Goal: Task Accomplishment & Management: Use online tool/utility

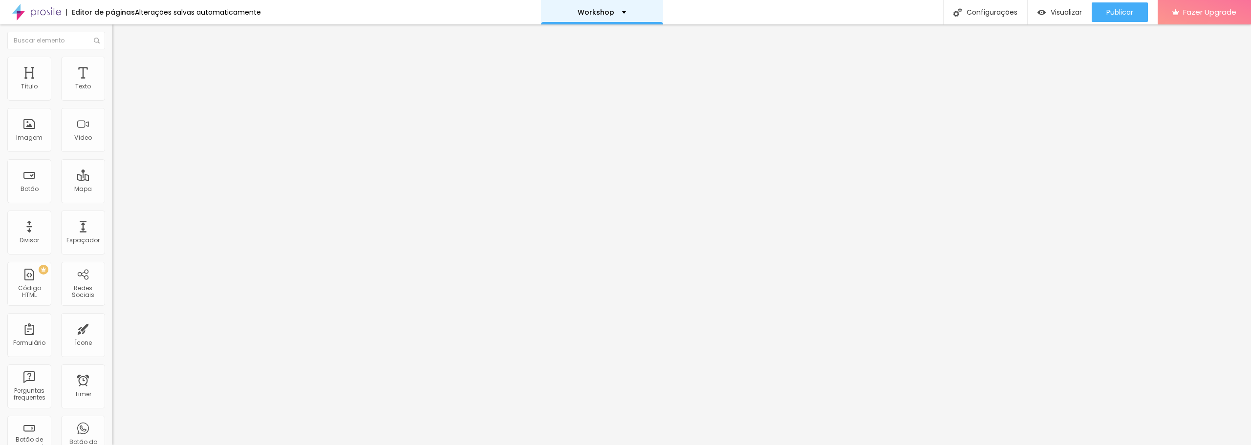
click at [621, 15] on div "Workshop" at bounding box center [602, 12] width 49 height 7
click at [556, 32] on link "Workshop" at bounding box center [550, 30] width 36 height 10
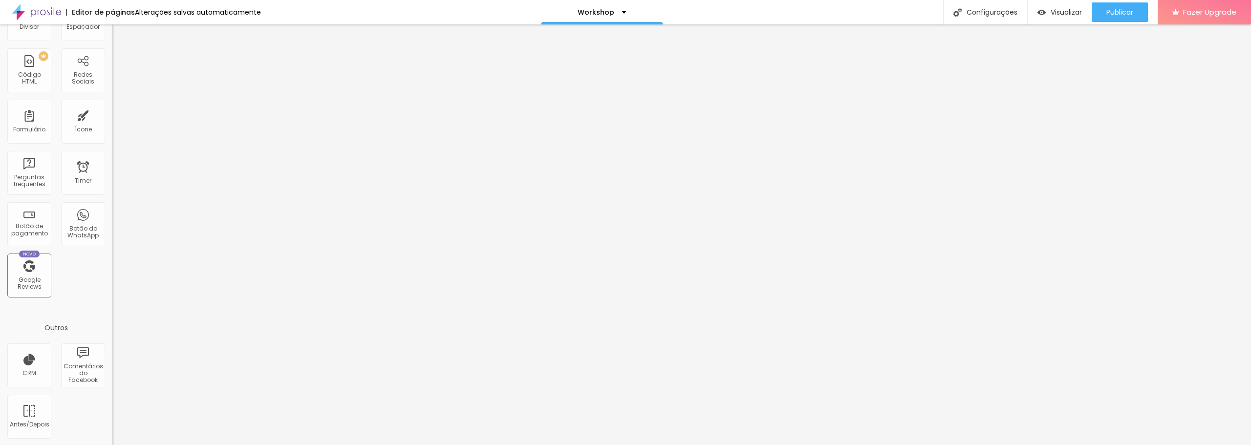
scroll to position [215, 0]
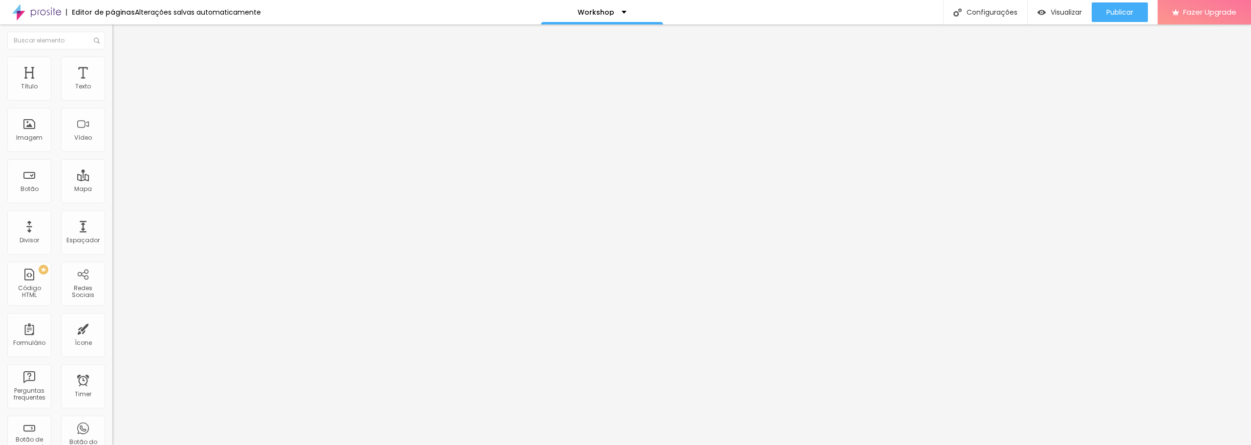
click at [112, 57] on img at bounding box center [116, 61] width 9 height 9
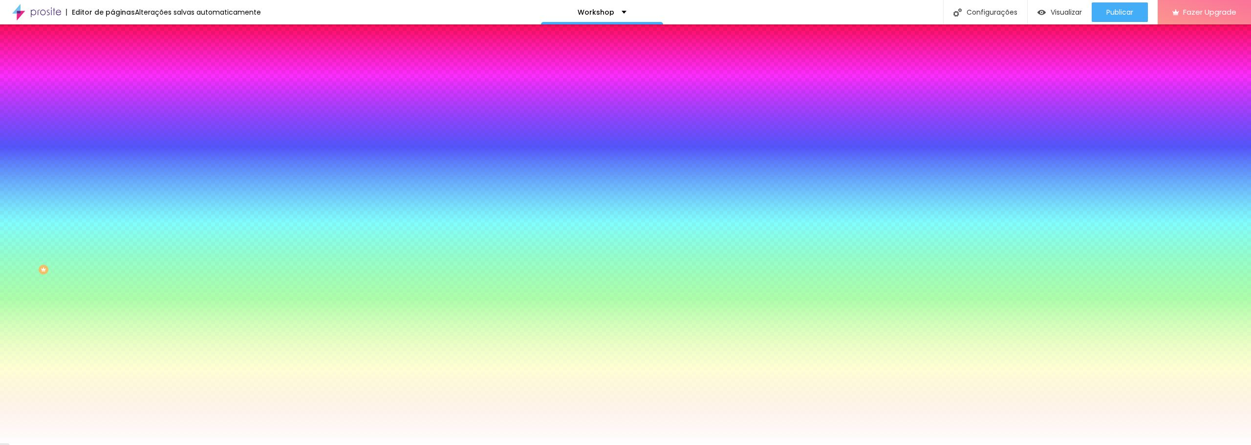
click at [112, 89] on div "Trocar imagem" at bounding box center [168, 85] width 112 height 7
click at [112, 143] on input "#FFFFFF" at bounding box center [170, 138] width 117 height 10
drag, startPoint x: 101, startPoint y: 176, endPoint x: 72, endPoint y: 178, distance: 28.9
click at [112, 143] on div "#FFFFFF" at bounding box center [168, 138] width 112 height 10
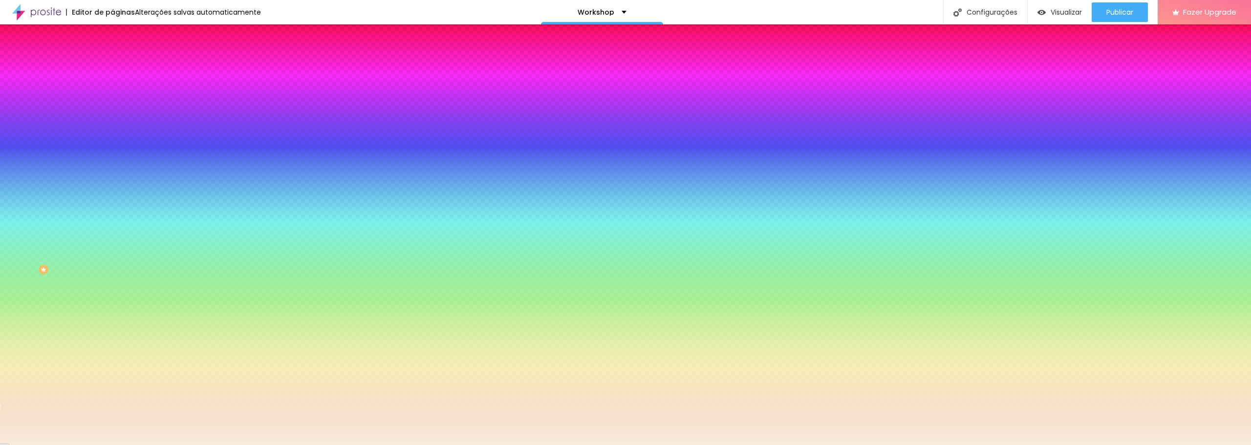
type input "#F7EBDC"
click at [112, 285] on div "Editar Seção Conteúdo Estilo Avançado Imagem de fundo Trocar imagem Efeito da I…" at bounding box center [168, 234] width 112 height 421
click at [112, 149] on div "Efeitos de fundo" at bounding box center [168, 146] width 112 height 6
click at [119, 163] on icon "button" at bounding box center [121, 159] width 4 height 7
click at [155, 154] on span "DESATIVADO" at bounding box center [173, 152] width 36 height 6
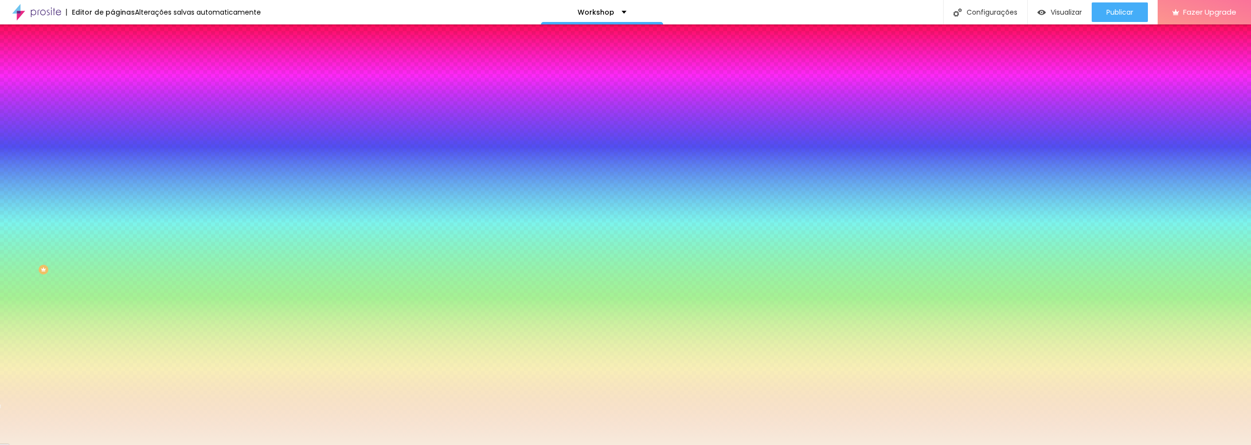
click at [116, 173] on icon "button" at bounding box center [119, 170] width 6 height 6
radio input "false"
radio input "true"
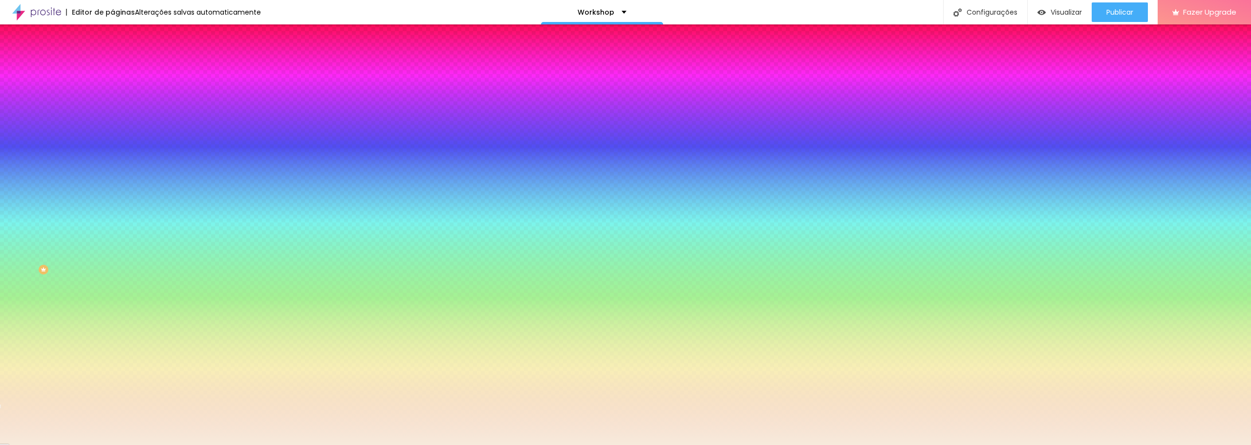
radio input "true"
radio input "false"
radio input "true"
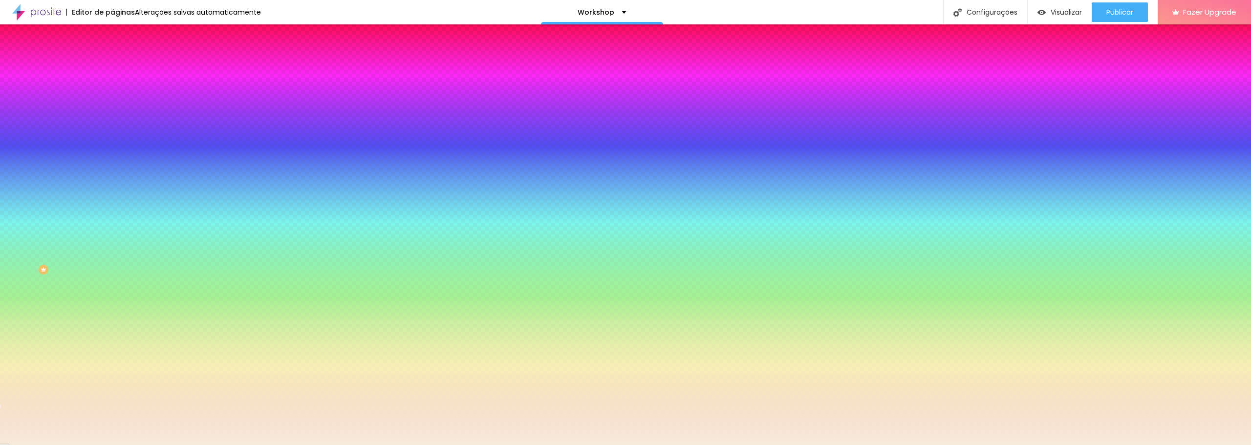
radio input "true"
radio input "false"
radio input "true"
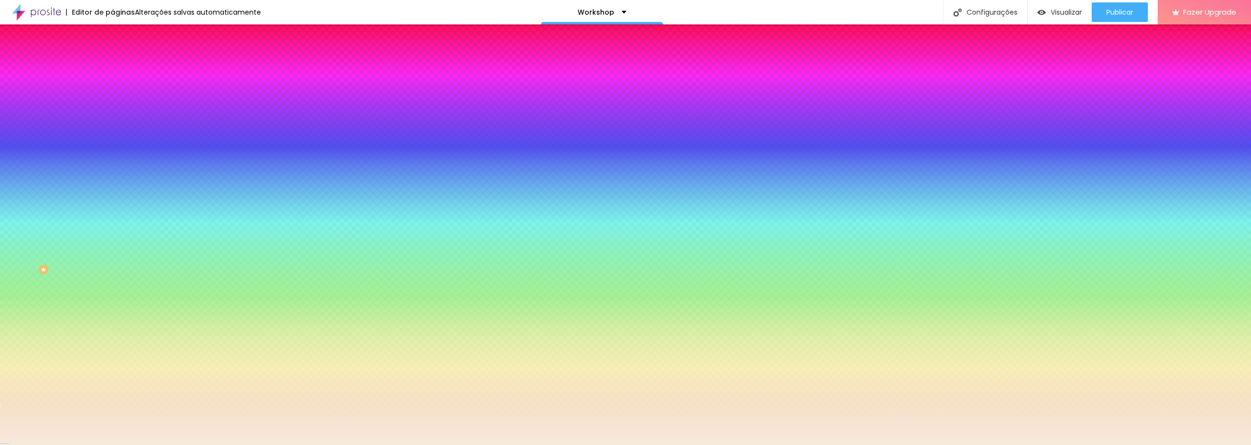
radio input "false"
radio input "true"
radio input "false"
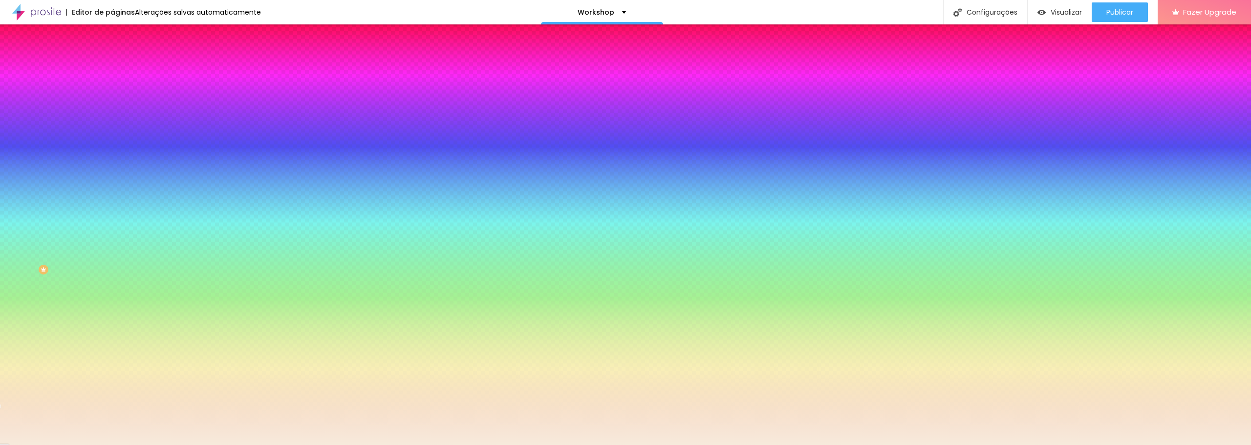
radio input "false"
radio input "true"
radio input "false"
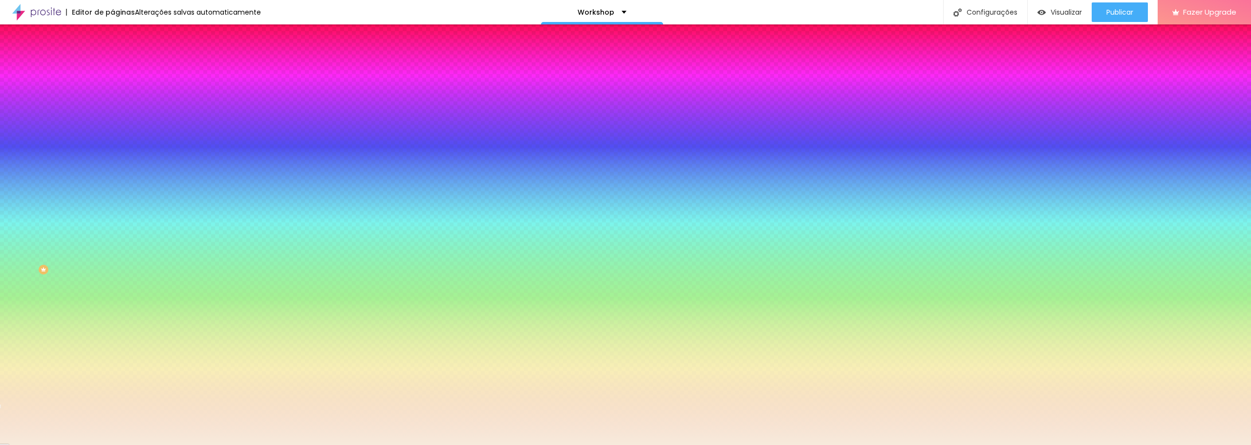
radio input "true"
radio input "false"
click at [210, 445] on div at bounding box center [625, 451] width 1251 height 0
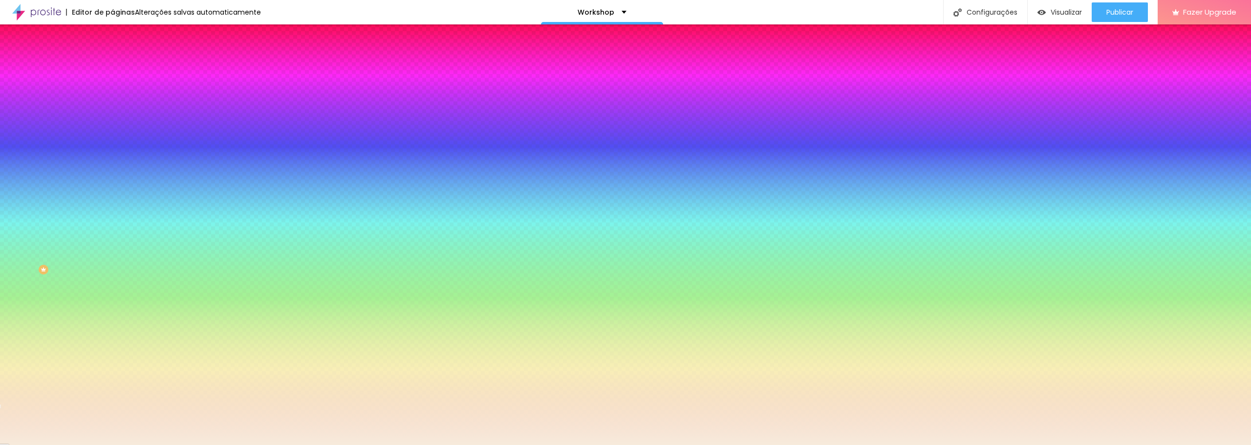
click at [3, 445] on div at bounding box center [625, 445] width 1251 height 0
click at [112, 89] on div "Trocar imagem" at bounding box center [168, 85] width 112 height 7
click at [166, 88] on img at bounding box center [169, 85] width 6 height 6
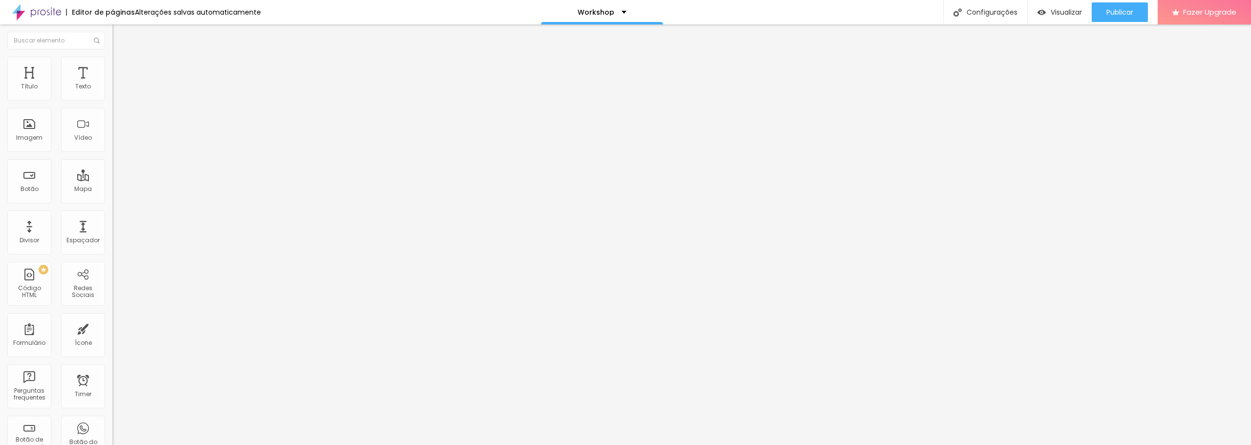
click at [112, 60] on li "Estilo" at bounding box center [168, 62] width 112 height 10
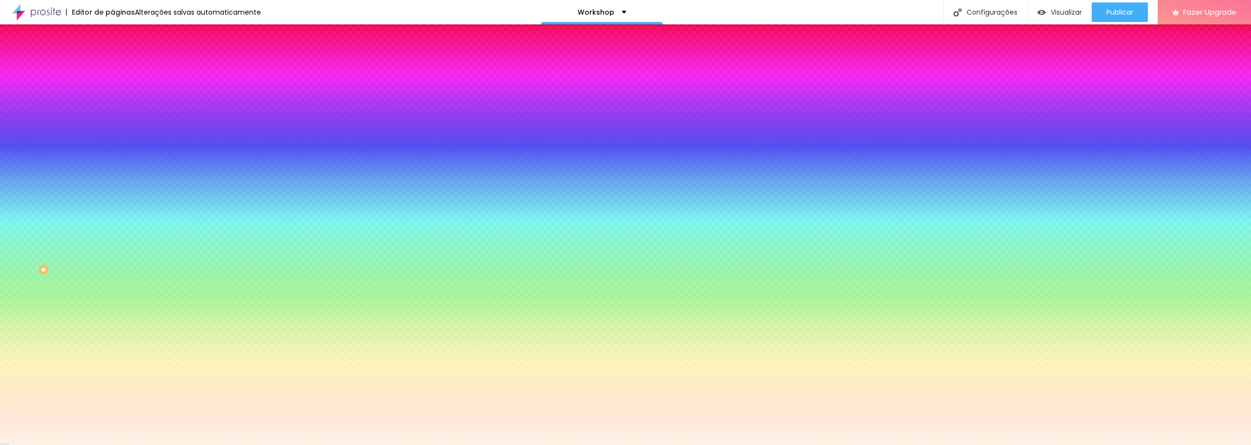
click at [112, 99] on input "#FFF2E6" at bounding box center [170, 98] width 117 height 10
drag, startPoint x: 102, startPoint y: 101, endPoint x: 82, endPoint y: 101, distance: 20.0
click at [112, 101] on input "#FFF2E6" at bounding box center [170, 98] width 117 height 10
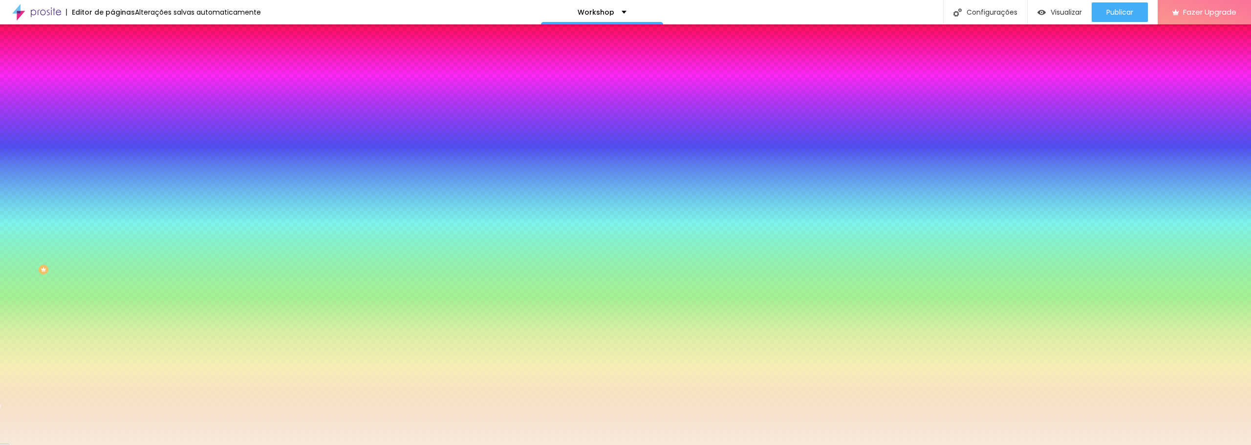
type input "#F7EBDC"
click at [112, 222] on div "Editar Coluna Conteúdo Estilo Avançado Cor de fundo Voltar ao padrão #F7EBDC So…" at bounding box center [168, 234] width 112 height 421
click at [112, 116] on span "DESATIVADO" at bounding box center [130, 112] width 36 height 8
click at [120, 128] on icon "button" at bounding box center [121, 129] width 2 height 2
click at [173, 445] on div at bounding box center [625, 451] width 1251 height 0
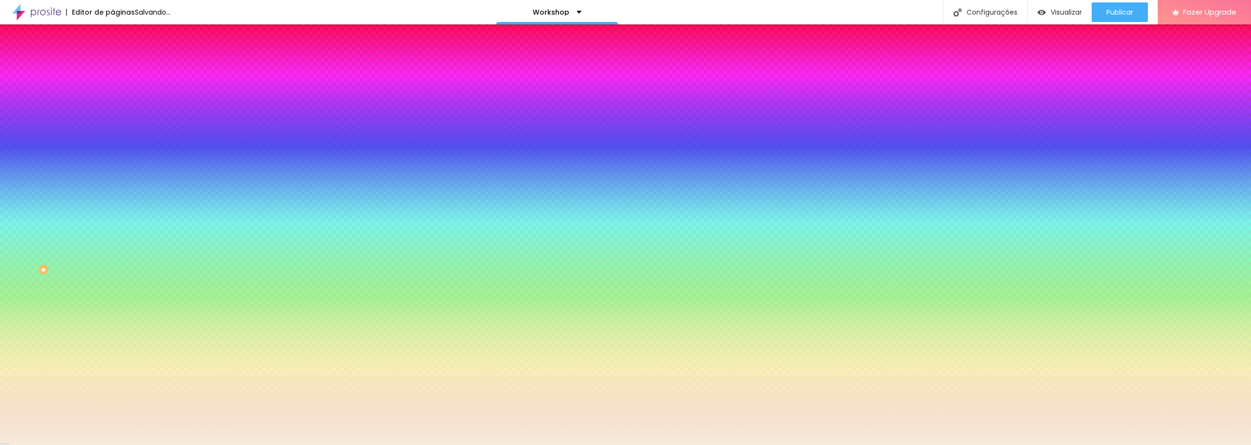
click at [174, 445] on div at bounding box center [625, 451] width 1251 height 0
click at [0, 445] on div at bounding box center [625, 445] width 1251 height 0
click at [112, 82] on div "Cor de fundo" at bounding box center [168, 79] width 112 height 6
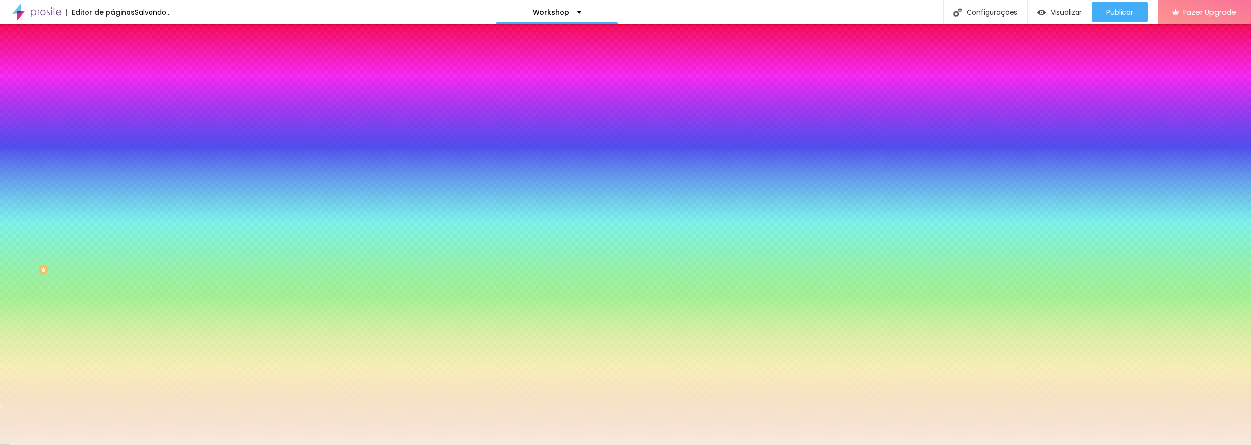
click at [112, 192] on div "Editar Coluna Conteúdo Estilo Avançado Cor de fundo Voltar ao padrão #F7EBDC So…" at bounding box center [168, 234] width 112 height 421
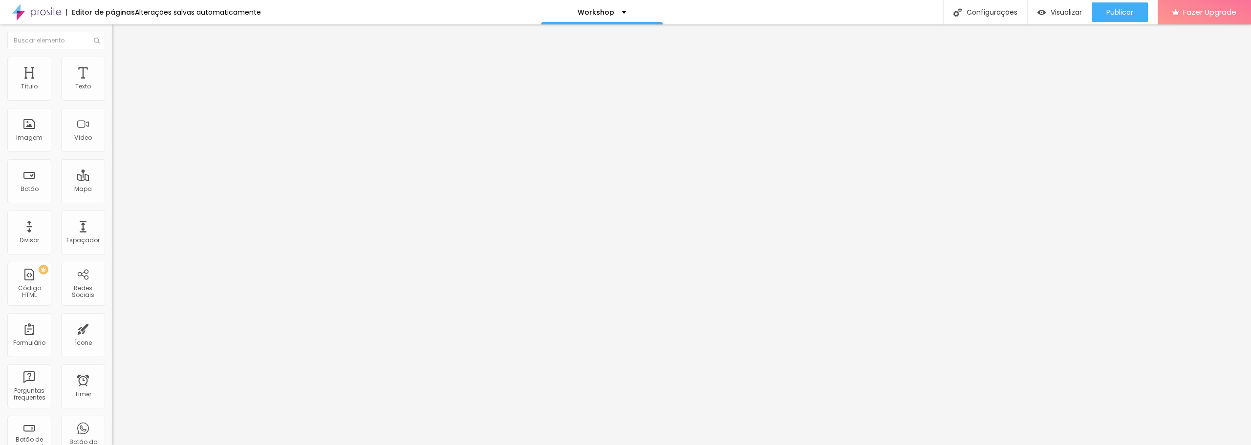
click at [112, 83] on div "Trocar imagem" at bounding box center [168, 79] width 112 height 7
click at [121, 67] on span "Estilo" at bounding box center [128, 63] width 15 height 8
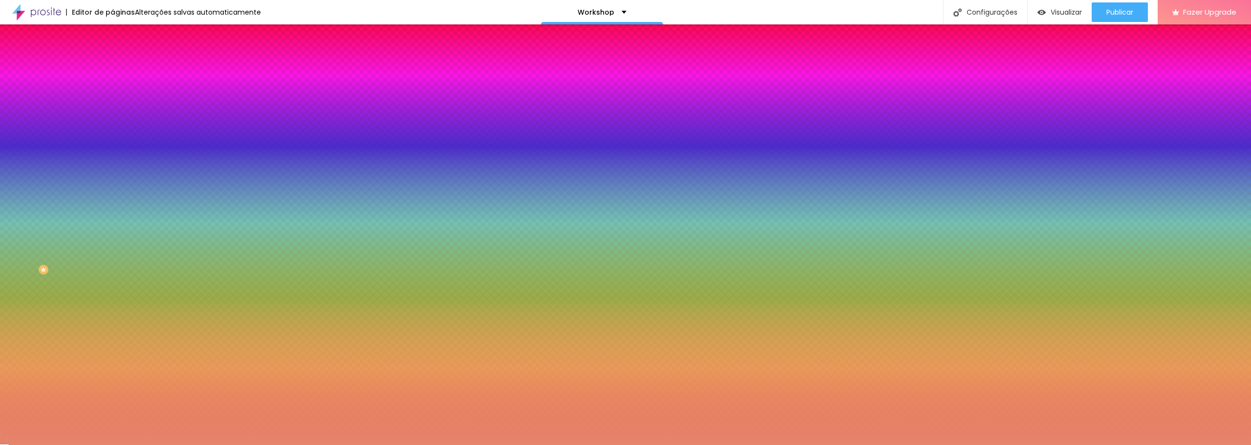
click at [112, 93] on div at bounding box center [168, 93] width 112 height 0
drag, startPoint x: 103, startPoint y: 99, endPoint x: 73, endPoint y: 101, distance: 29.4
click at [112, 101] on div "#E6846C" at bounding box center [168, 98] width 112 height 10
type input "#002A2A"
click at [112, 93] on div at bounding box center [168, 93] width 112 height 0
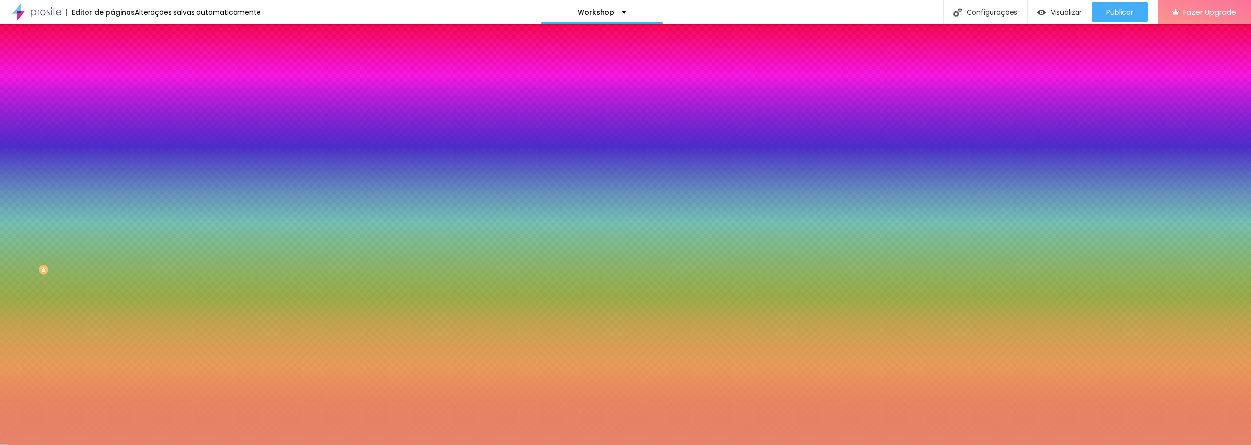
click at [112, 330] on div "Editar Botão Conteúdo Estilo Avançado Cor de fundo Voltar ao padrão #002A2A Tip…" at bounding box center [168, 234] width 112 height 421
click at [112, 353] on div "Editar Botão Conteúdo Estilo Avançado Cor de fundo Voltar ao padrão #002A2A Tip…" at bounding box center [168, 234] width 112 height 421
click at [112, 367] on div "Editar Botão Conteúdo Estilo Avançado Cor de fundo Voltar ao padrão #002A2A Tip…" at bounding box center [168, 234] width 112 height 421
click at [112, 310] on div "Editar Botão Conteúdo Estilo Avançado Cor de fundo Voltar ao padrão #002A2A Tip…" at bounding box center [168, 234] width 112 height 421
drag, startPoint x: 94, startPoint y: 207, endPoint x: 102, endPoint y: 206, distance: 7.8
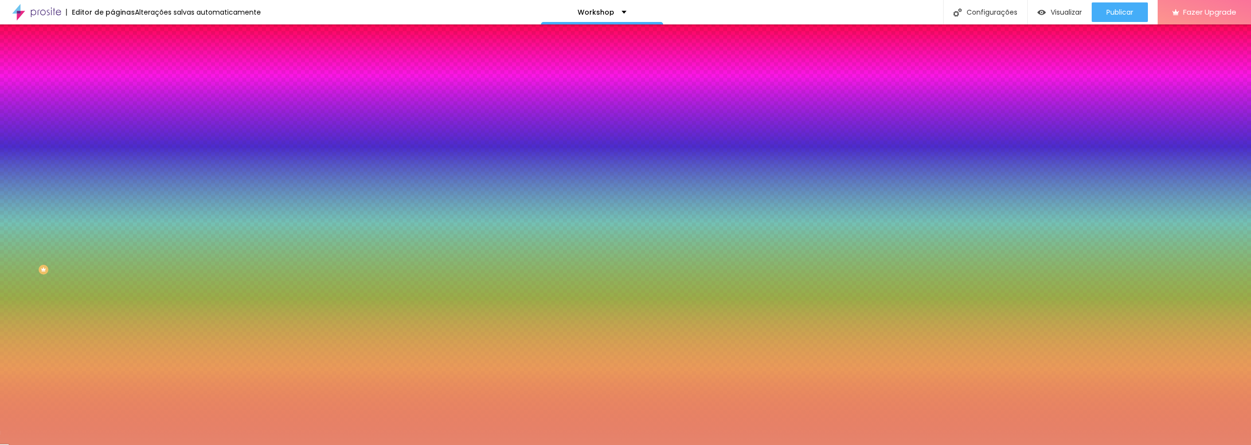
click at [112, 332] on input "#FFFFFF" at bounding box center [170, 337] width 117 height 10
drag, startPoint x: 103, startPoint y: 231, endPoint x: 80, endPoint y: 232, distance: 23.0
click at [112, 359] on input "#E6846C" at bounding box center [170, 364] width 117 height 10
drag, startPoint x: 99, startPoint y: 210, endPoint x: 84, endPoint y: 210, distance: 15.2
click at [112, 332] on input "#FFFFFF" at bounding box center [170, 337] width 117 height 10
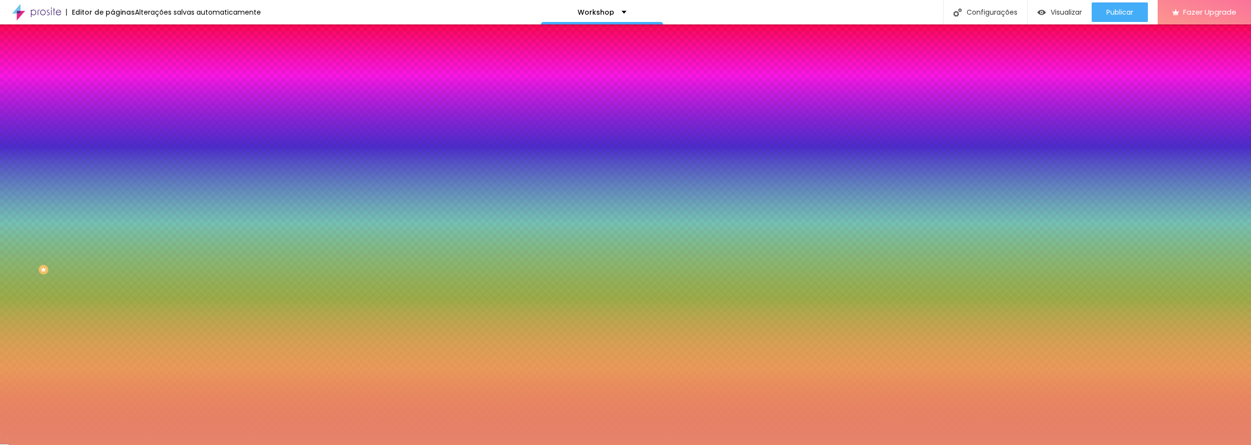
type input "#E8C395"
drag, startPoint x: 102, startPoint y: 231, endPoint x: 81, endPoint y: 231, distance: 20.5
click at [112, 359] on input "#E6846C" at bounding box center [170, 364] width 117 height 10
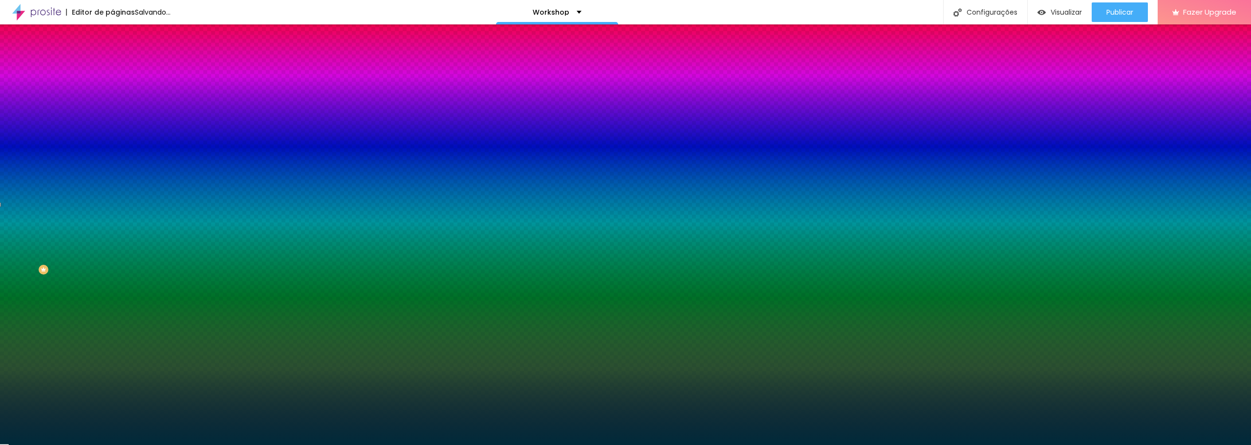
type input "#002A3A"
click at [112, 316] on div "Editar Botão Conteúdo Estilo Avançado Cor de fundo Voltar ao padrão #002A2A Tip…" at bounding box center [168, 234] width 112 height 421
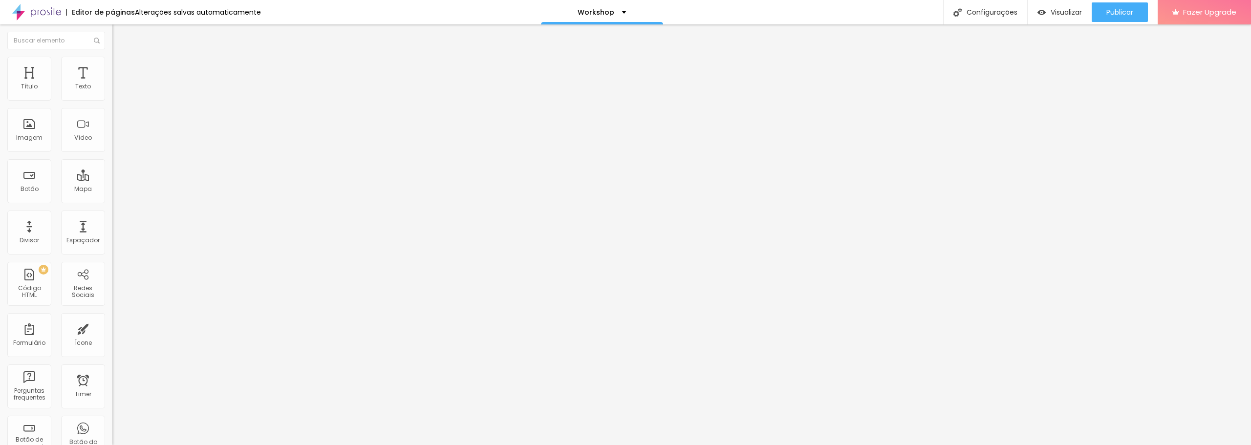
click at [112, 58] on img at bounding box center [116, 61] width 9 height 9
click at [121, 67] on span "Estilo" at bounding box center [128, 63] width 15 height 8
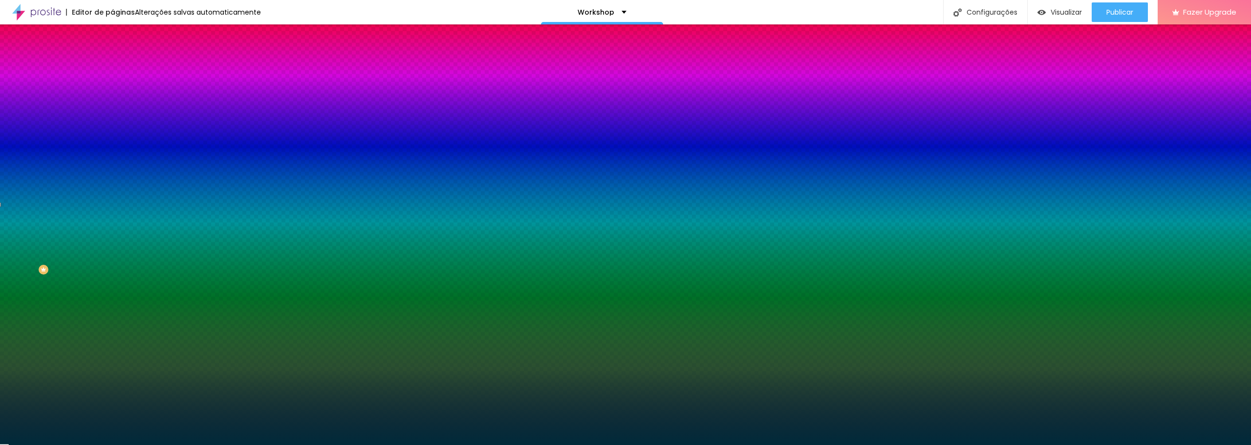
click at [112, 147] on button "button" at bounding box center [119, 152] width 14 height 10
drag, startPoint x: 217, startPoint y: 227, endPoint x: 171, endPoint y: 229, distance: 46.0
type input "#002A3A"
click at [85, 445] on div at bounding box center [625, 445] width 1251 height 0
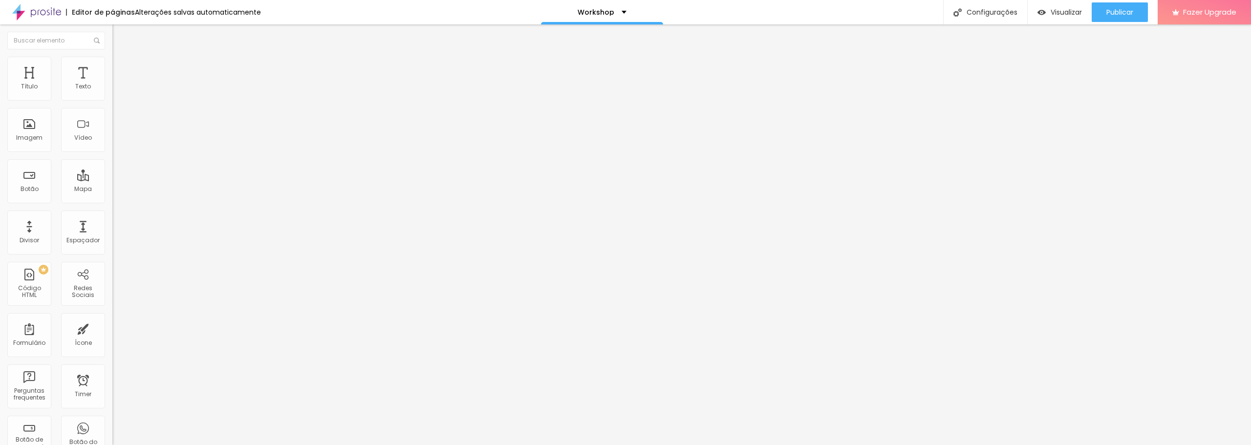
click at [112, 57] on li "Estilo" at bounding box center [168, 62] width 112 height 10
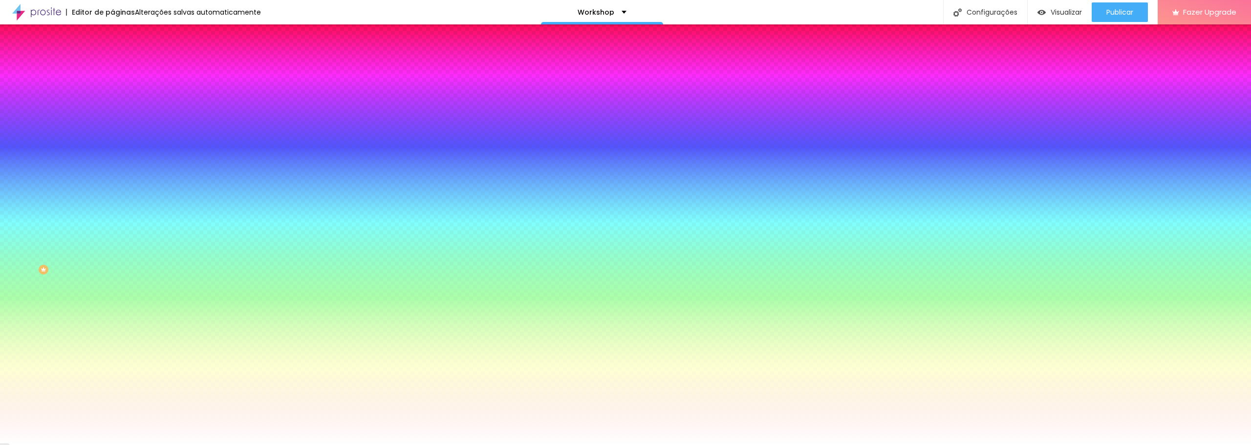
drag, startPoint x: 101, startPoint y: 97, endPoint x: 76, endPoint y: 98, distance: 25.4
click at [112, 98] on input "#E6846C" at bounding box center [170, 98] width 117 height 10
type input "#002A3A"
click at [112, 136] on div "Borda" at bounding box center [168, 133] width 112 height 6
click at [112, 147] on button "button" at bounding box center [119, 152] width 14 height 10
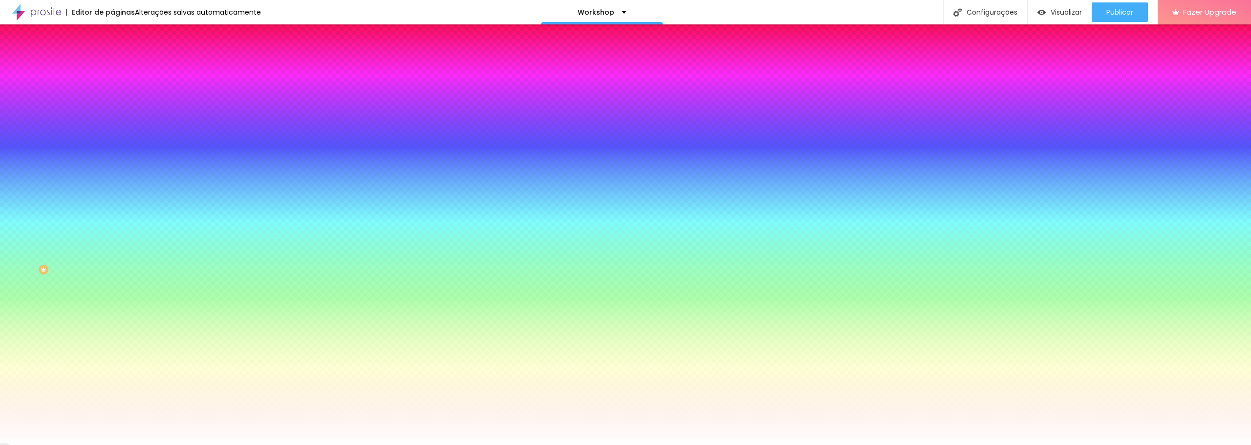
drag, startPoint x: 206, startPoint y: 227, endPoint x: 178, endPoint y: 229, distance: 27.4
type input "#002A3A"
click at [76, 445] on div at bounding box center [625, 445] width 1251 height 0
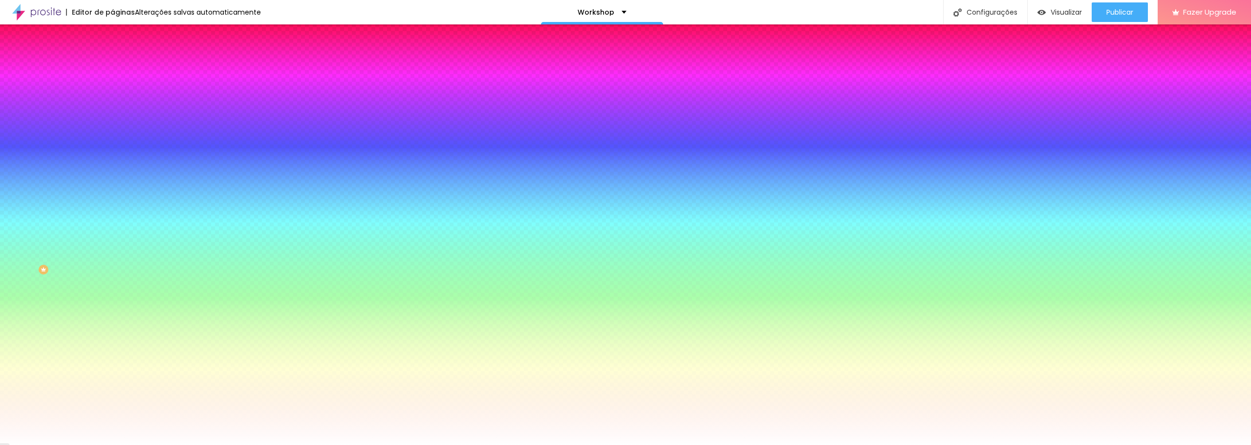
click at [112, 180] on button "button" at bounding box center [119, 185] width 14 height 10
click at [172, 445] on div at bounding box center [625, 451] width 1251 height 0
click at [0, 445] on div at bounding box center [625, 445] width 1251 height 0
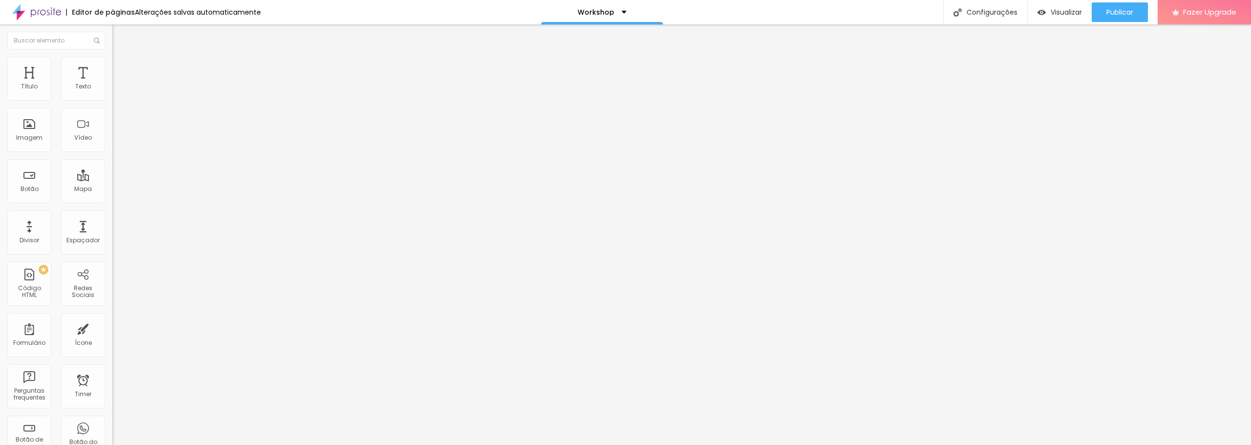
click at [112, 57] on img at bounding box center [116, 61] width 9 height 9
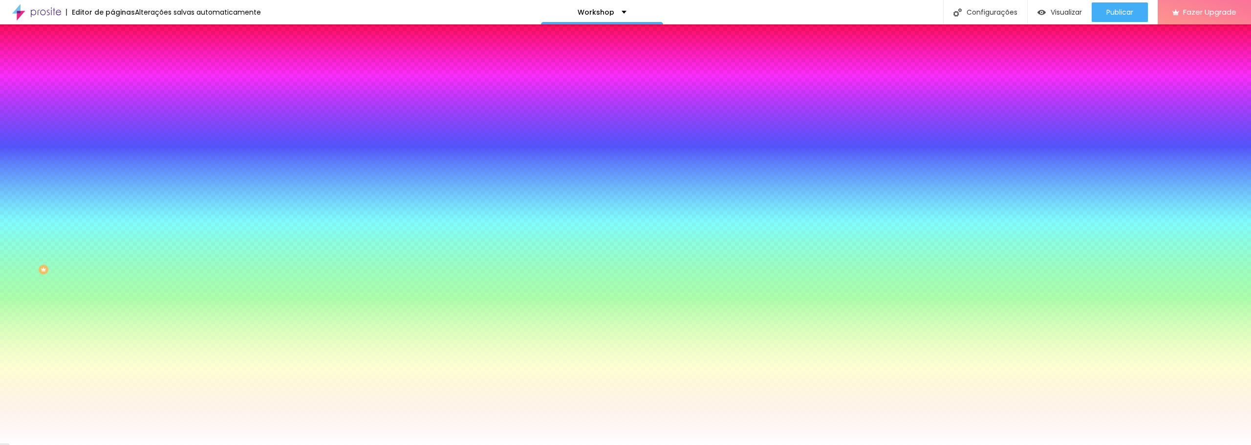
click at [116, 152] on icon "button" at bounding box center [117, 153] width 2 height 2
click at [33, 445] on div at bounding box center [625, 445] width 1251 height 0
click at [112, 332] on input "#DB6244" at bounding box center [170, 337] width 117 height 10
drag, startPoint x: 101, startPoint y: 208, endPoint x: 69, endPoint y: 209, distance: 31.3
click at [112, 332] on div "#DB6244" at bounding box center [168, 337] width 112 height 10
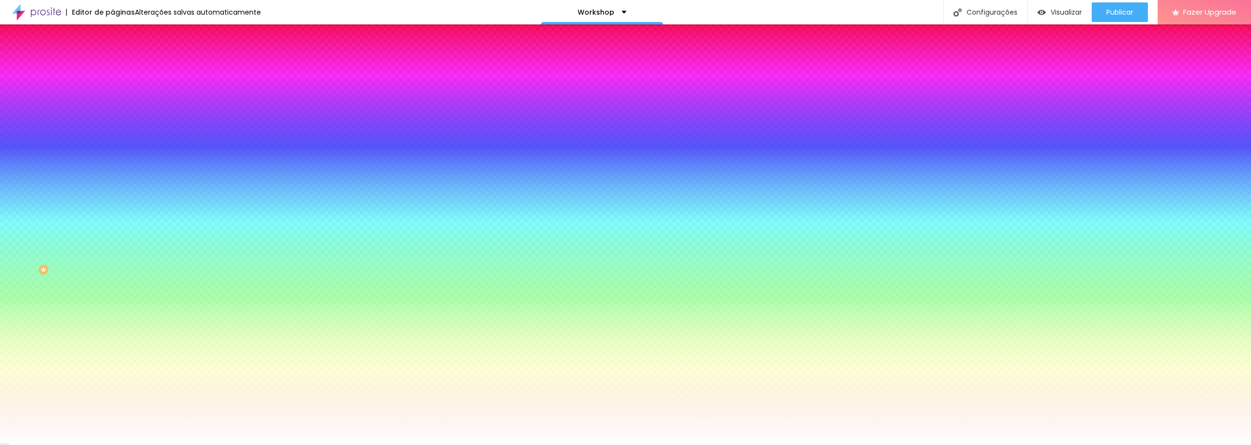
click at [112, 359] on input "#FFFFFF" at bounding box center [170, 364] width 117 height 10
click at [112, 332] on input "#E8C395" at bounding box center [170, 337] width 117 height 10
drag, startPoint x: 102, startPoint y: 212, endPoint x: 83, endPoint y: 210, distance: 18.7
click at [112, 332] on input "#E8C395" at bounding box center [170, 337] width 117 height 10
type input "#002A3A"
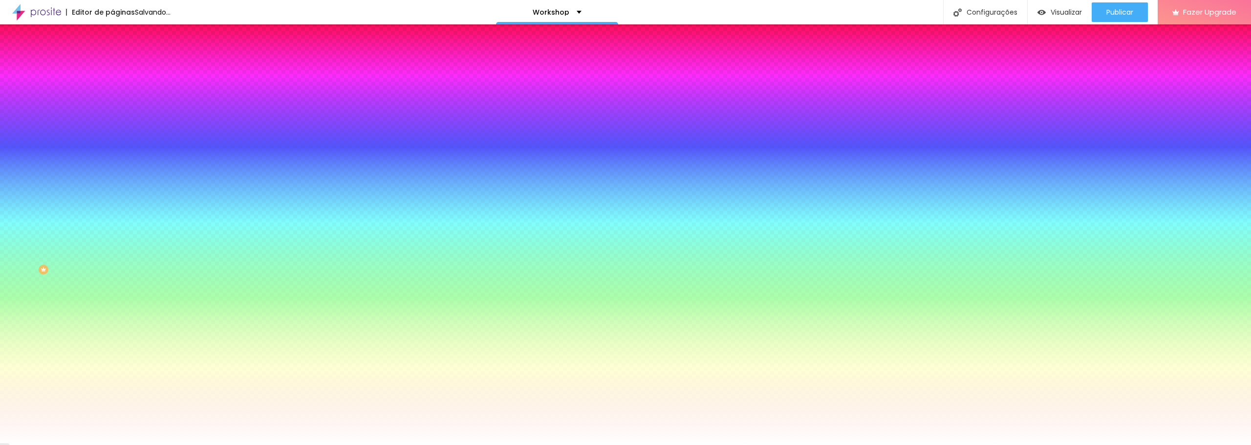
click at [116, 387] on icon "button" at bounding box center [119, 390] width 6 height 6
drag, startPoint x: 216, startPoint y: 309, endPoint x: 175, endPoint y: 313, distance: 40.7
type input "#002A3A"
click at [61, 445] on div at bounding box center [625, 445] width 1251 height 0
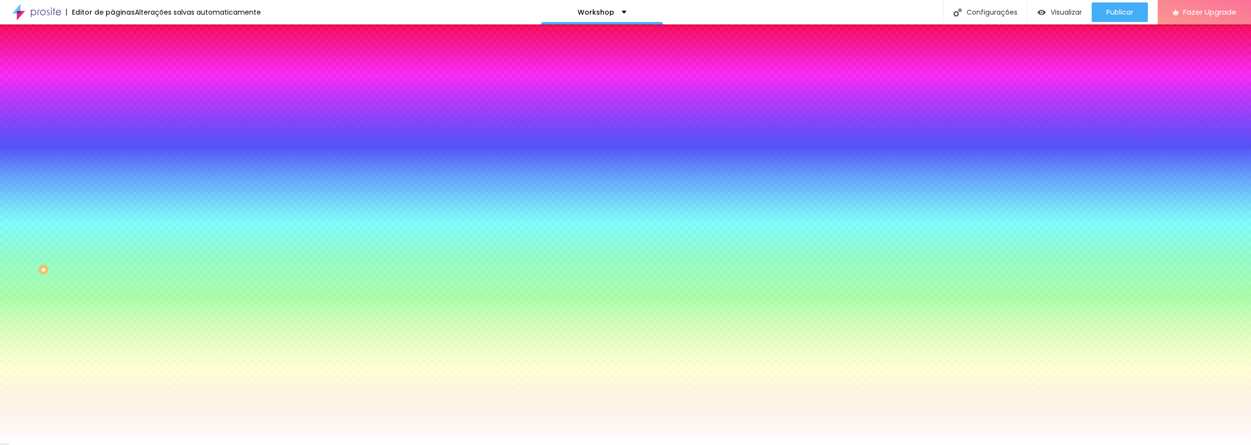
drag, startPoint x: 101, startPoint y: 229, endPoint x: 80, endPoint y: 229, distance: 21.0
click at [112, 359] on input "#FFFFFF" at bounding box center [170, 364] width 117 height 10
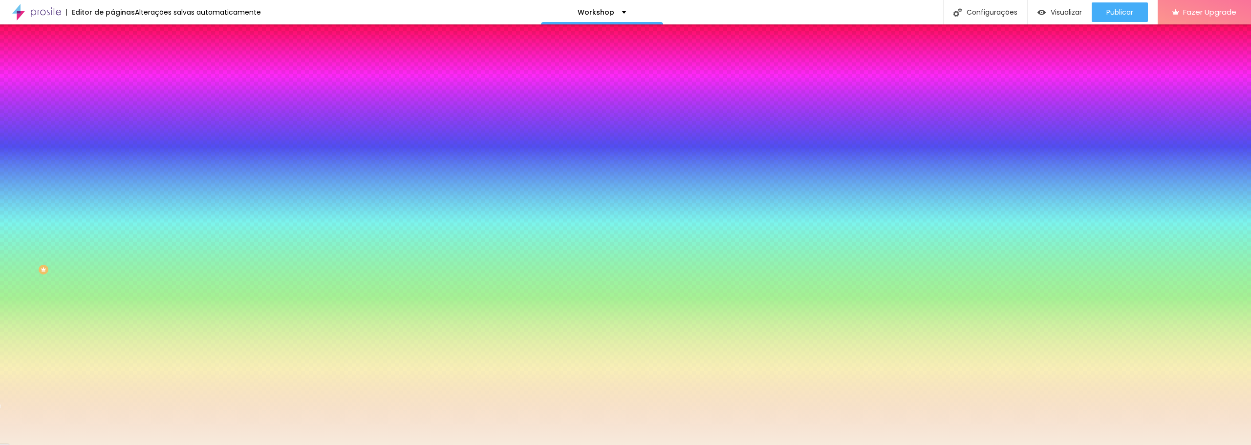
type input "#F"
click at [112, 305] on div "Editar Botão Conteúdo Estilo Avançado Cor de fundo Voltar ao padrão #002A3A Tip…" at bounding box center [168, 234] width 112 height 421
type input "#E8C395"
drag, startPoint x: 93, startPoint y: 226, endPoint x: 94, endPoint y: 231, distance: 5.6
click at [112, 359] on div "#F" at bounding box center [168, 364] width 112 height 10
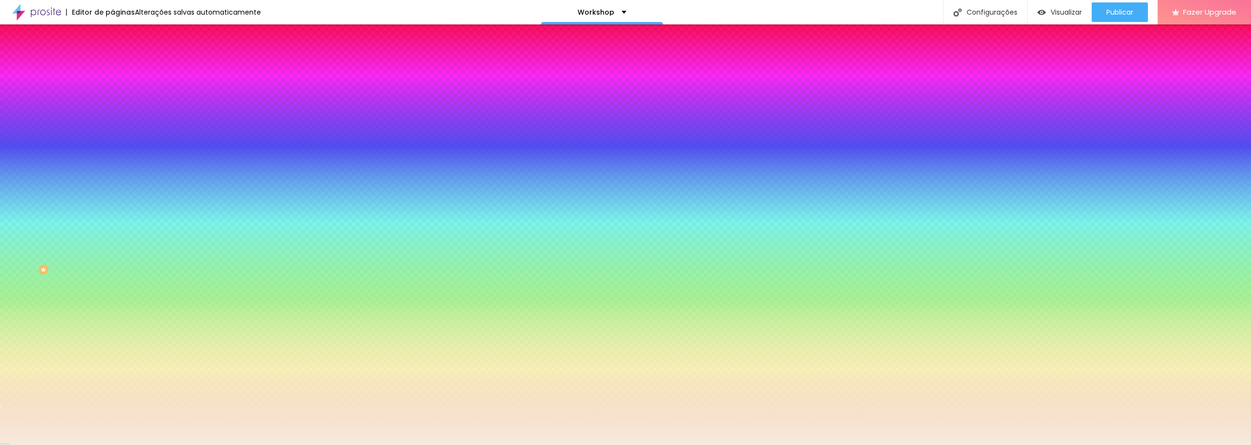
click at [112, 359] on input "#F" at bounding box center [170, 364] width 117 height 10
drag, startPoint x: 96, startPoint y: 232, endPoint x: 43, endPoint y: 233, distance: 52.3
click at [112, 342] on div "Cor do texto Voltar ao padrão #F" at bounding box center [168, 355] width 112 height 27
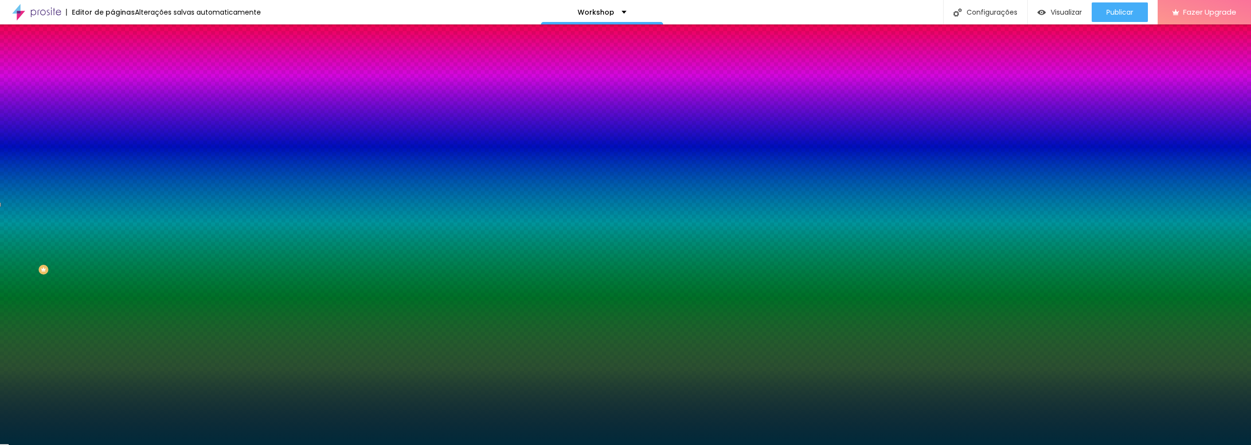
type input "#002A3A"
click at [112, 357] on div "Editar Botão Conteúdo Estilo Avançado Cor de fundo Voltar ao padrão #002A3A Tip…" at bounding box center [168, 234] width 112 height 421
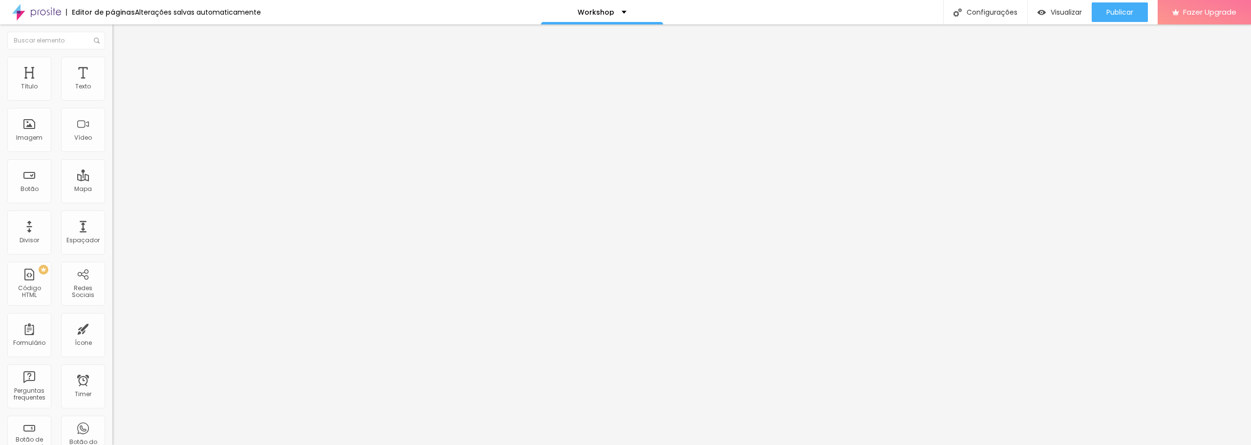
click at [112, 61] on li "Estilo" at bounding box center [168, 62] width 112 height 10
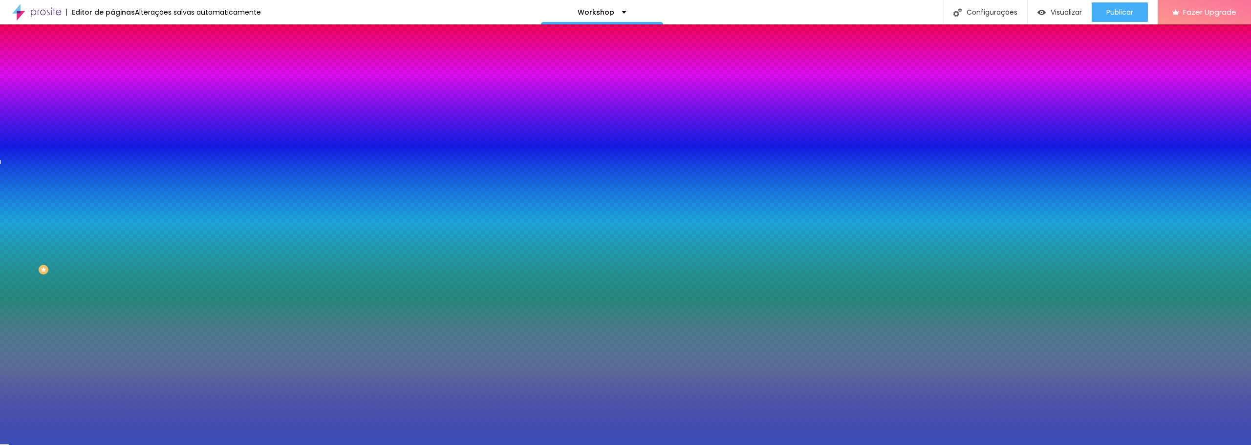
click at [112, 133] on div at bounding box center [168, 133] width 112 height 0
drag, startPoint x: 101, startPoint y: 178, endPoint x: 71, endPoint y: 179, distance: 29.3
click at [112, 143] on div "#3B4EB8" at bounding box center [168, 138] width 112 height 10
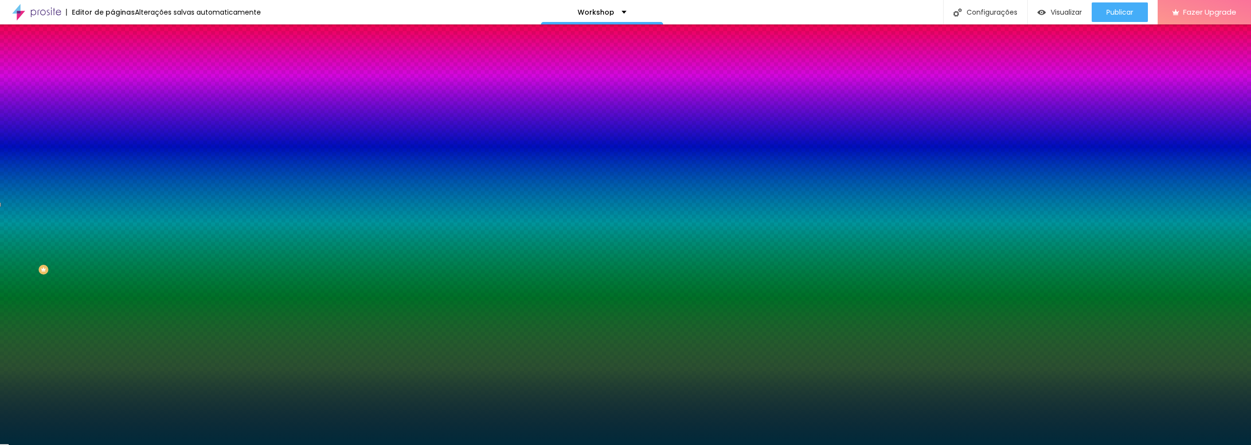
type input "#002A3A"
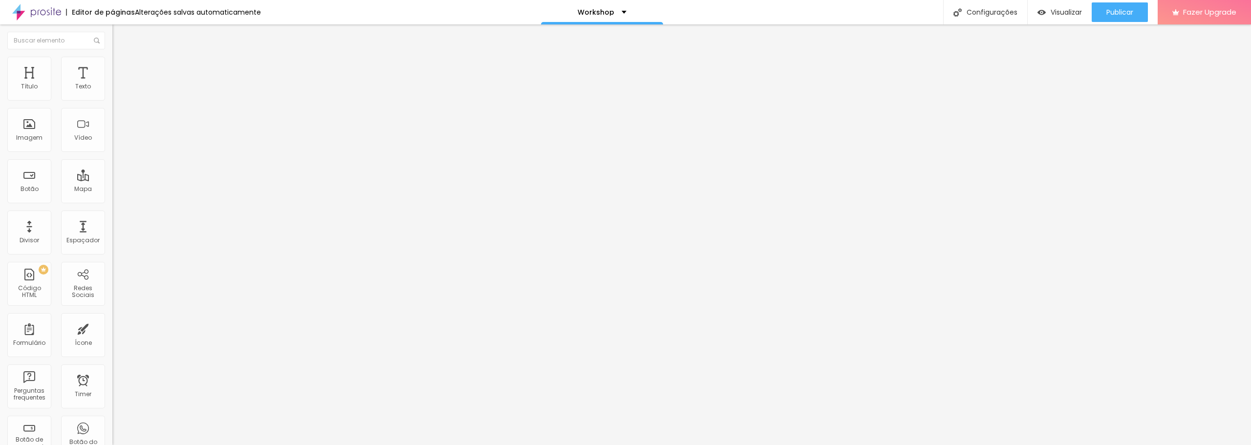
click at [112, 52] on ul "Conteúdo Estilo Avançado" at bounding box center [168, 61] width 112 height 29
click at [112, 57] on img at bounding box center [116, 61] width 9 height 9
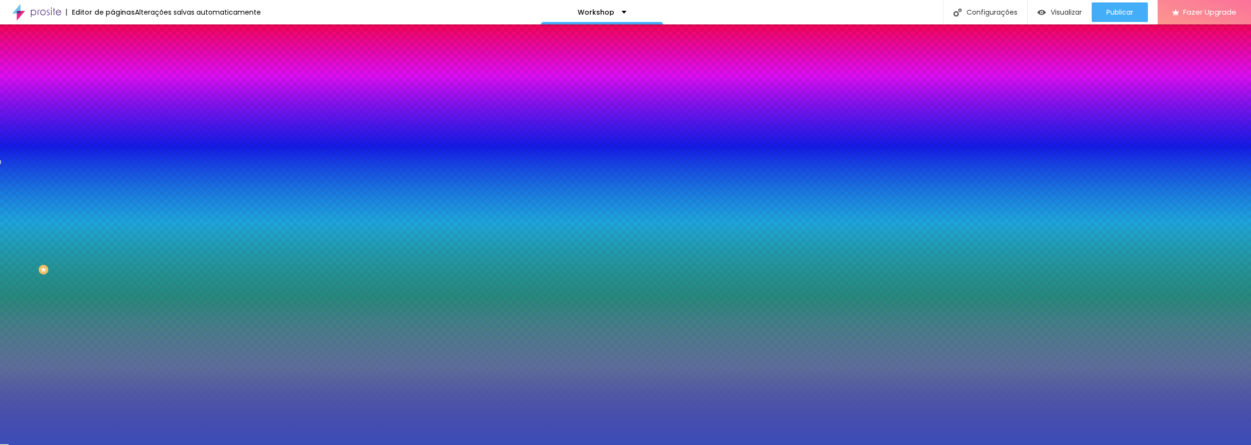
click at [112, 143] on input "#3B4EB8" at bounding box center [170, 138] width 117 height 10
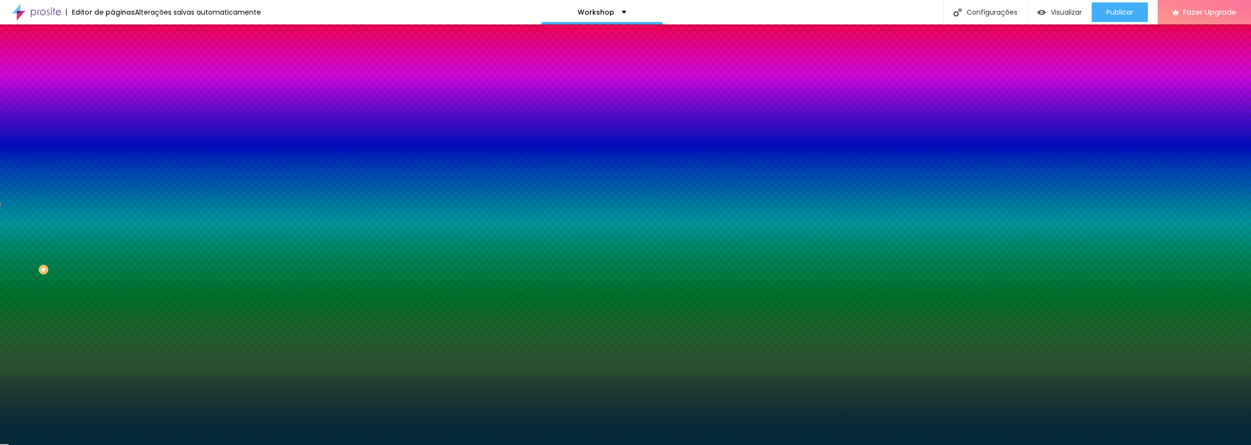
type input "#002A3A"
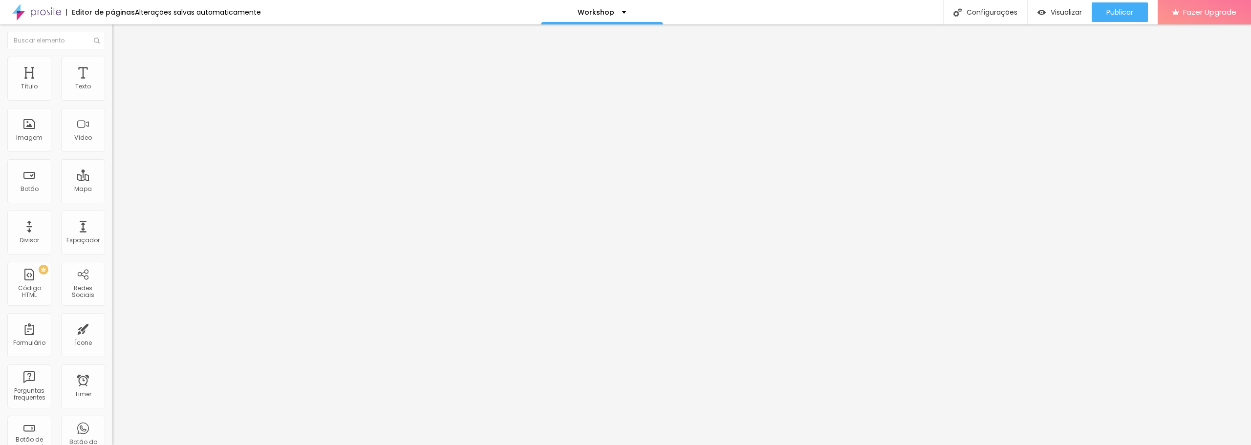
click at [112, 61] on img at bounding box center [116, 61] width 9 height 9
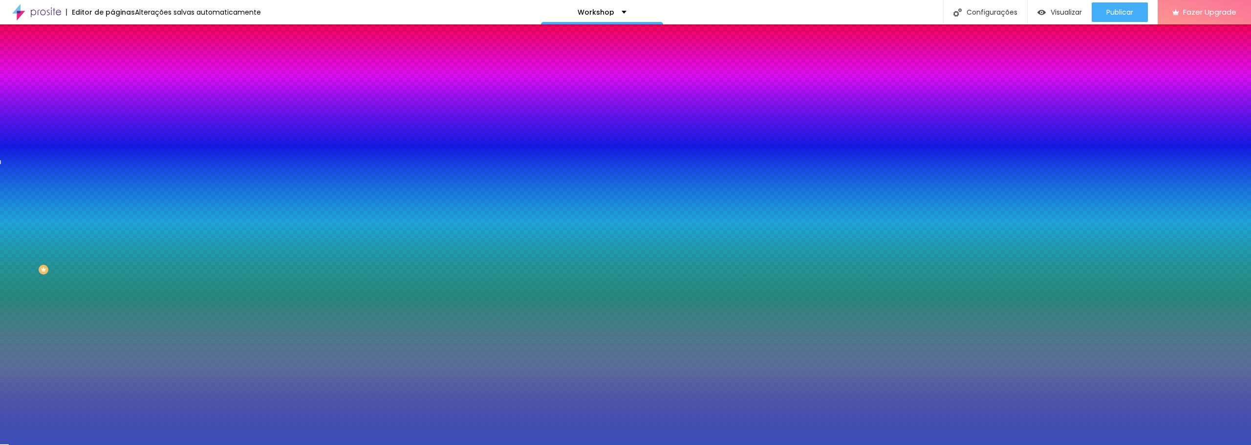
click at [112, 143] on input "#3B4EB8" at bounding box center [170, 138] width 117 height 10
drag, startPoint x: 101, startPoint y: 177, endPoint x: 80, endPoint y: 177, distance: 21.0
click at [112, 143] on input "#3B4EB8" at bounding box center [170, 138] width 117 height 10
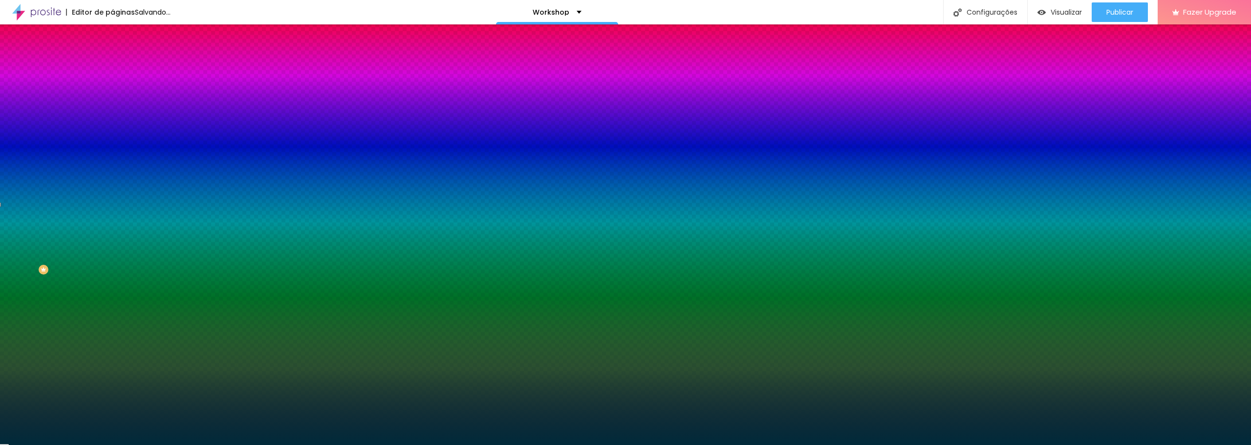
type input "#002A3A"
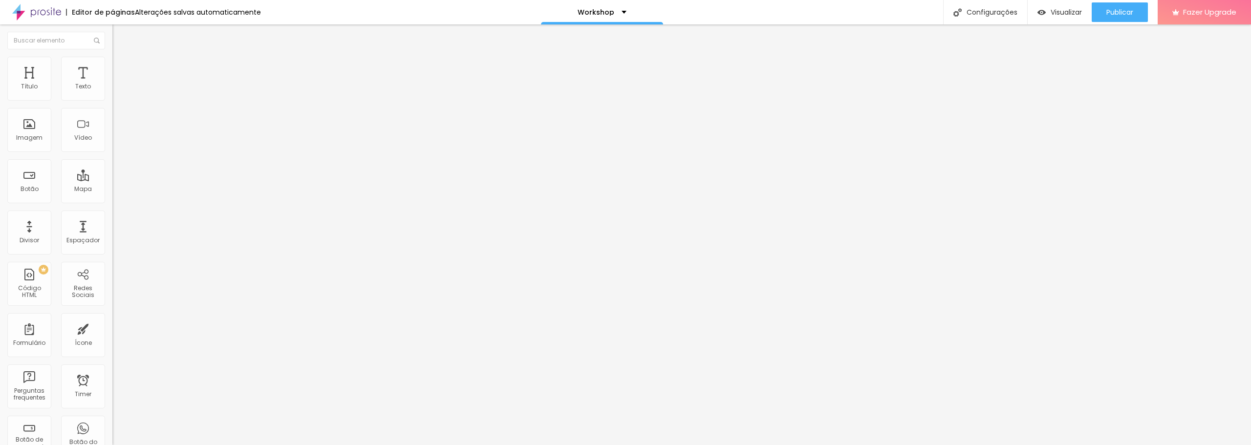
click at [112, 59] on img at bounding box center [116, 61] width 9 height 9
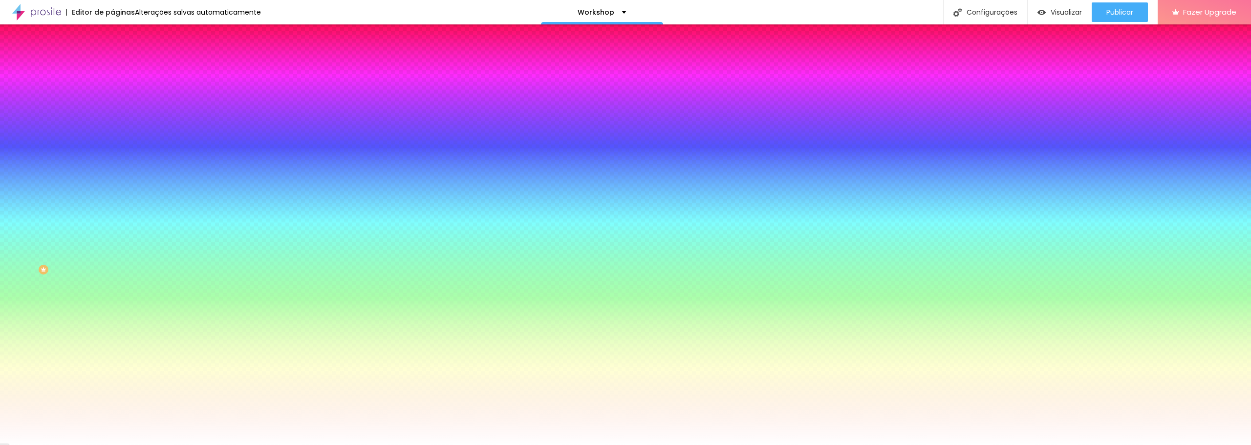
drag, startPoint x: 98, startPoint y: 175, endPoint x: 77, endPoint y: 176, distance: 21.1
click at [112, 143] on input "#FFFFFF" at bounding box center [170, 138] width 117 height 10
drag, startPoint x: 100, startPoint y: 178, endPoint x: 72, endPoint y: 178, distance: 28.3
click at [112, 143] on div "#FFFFFF" at bounding box center [168, 138] width 112 height 10
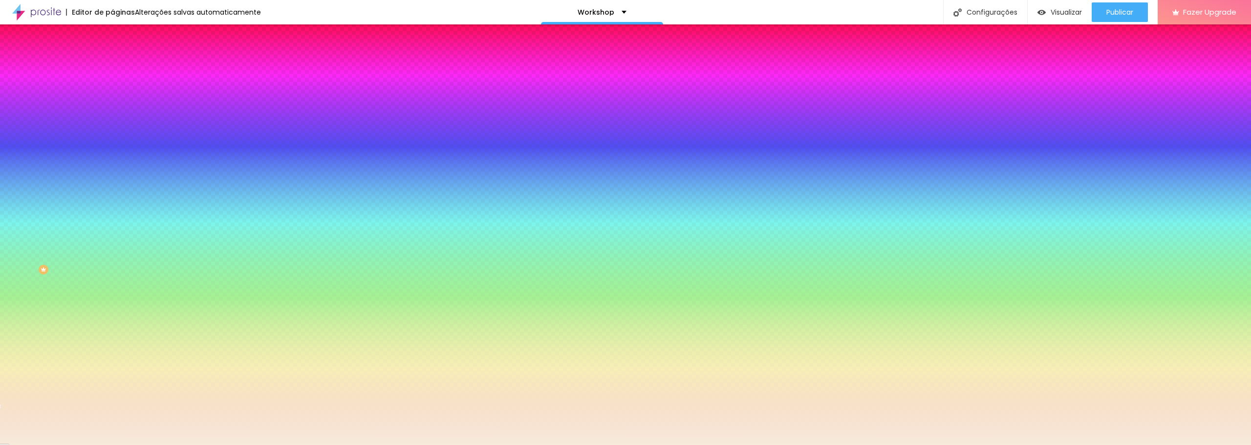
type input "#F7EBDC"
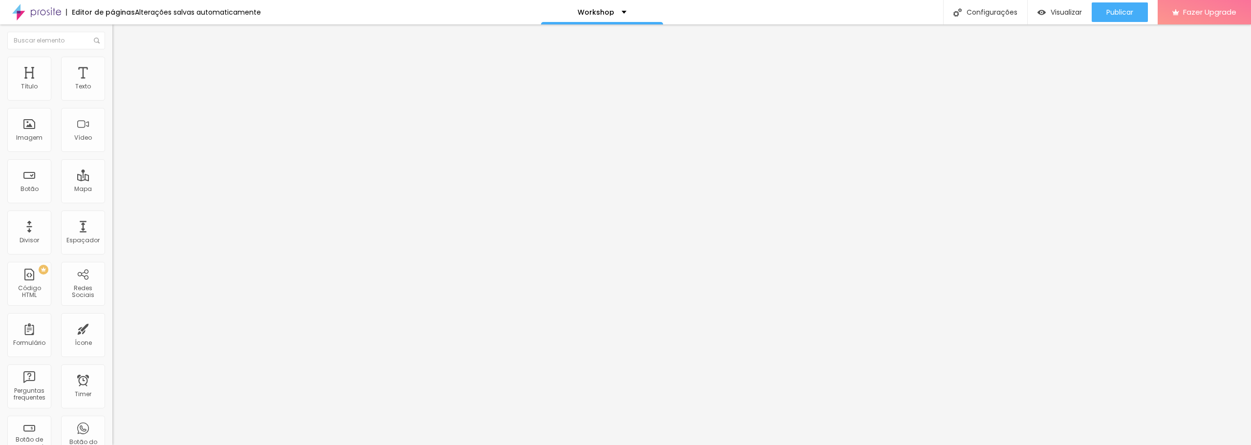
click at [112, 57] on li "Estilo" at bounding box center [168, 62] width 112 height 10
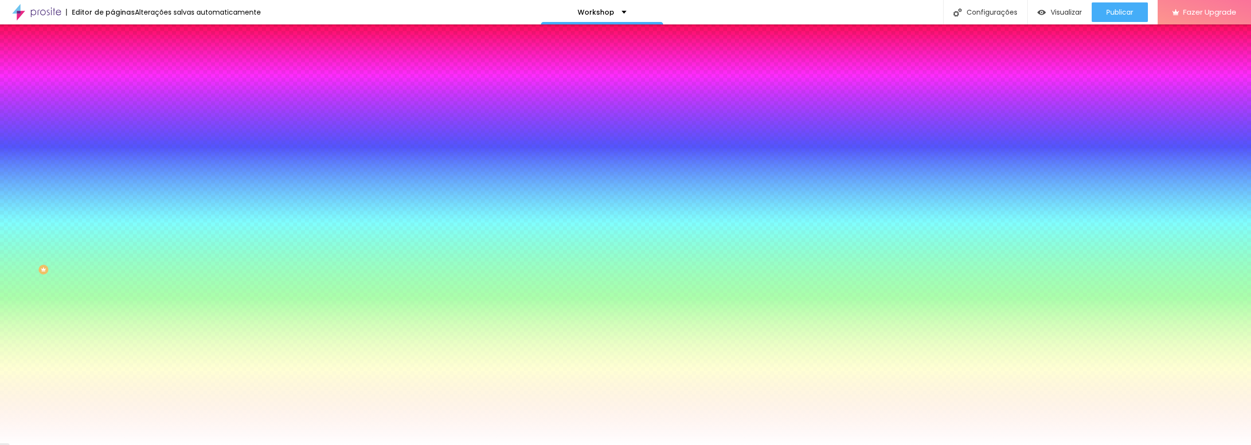
drag, startPoint x: 99, startPoint y: 175, endPoint x: 70, endPoint y: 177, distance: 29.4
click at [112, 143] on div "#FFFFFF" at bounding box center [168, 138] width 112 height 10
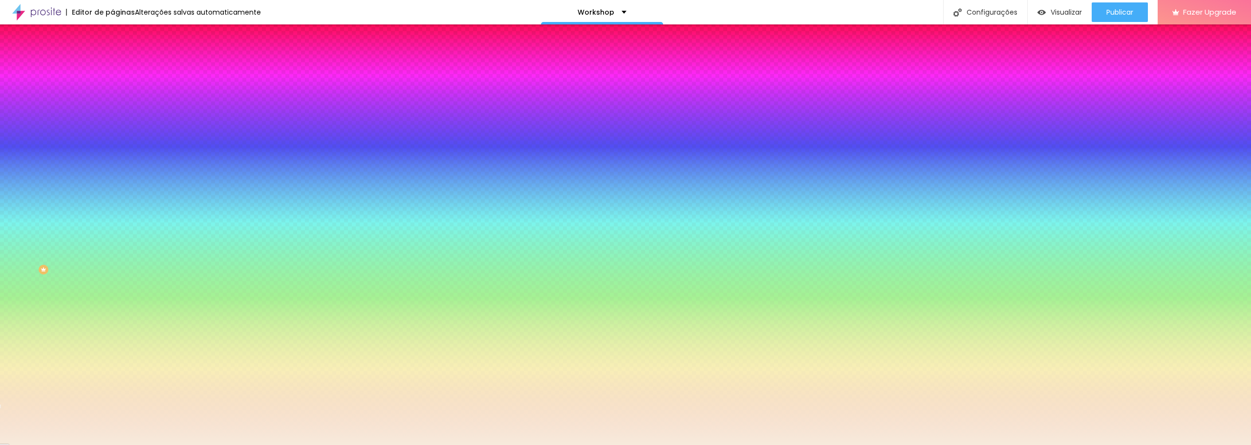
type input "#F7EBDC"
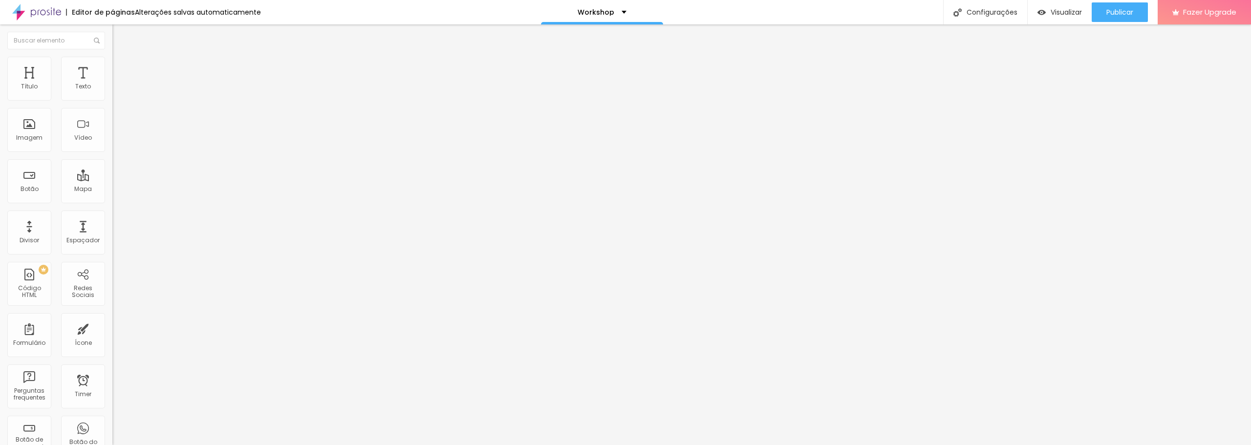
click at [121, 65] on span "Estilo" at bounding box center [128, 63] width 15 height 8
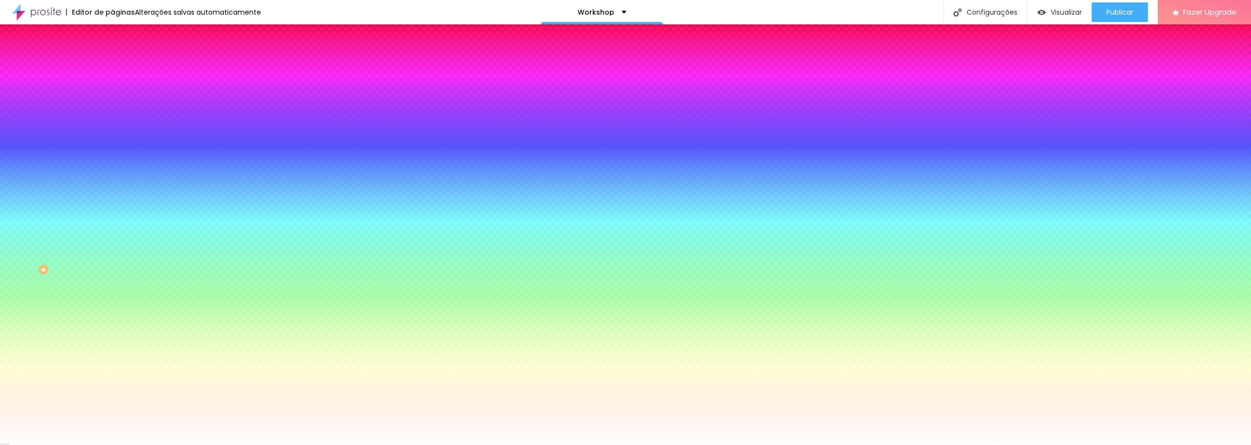
drag, startPoint x: 101, startPoint y: 177, endPoint x: 76, endPoint y: 178, distance: 24.9
click at [112, 143] on input "#FFFFFF" at bounding box center [170, 138] width 117 height 10
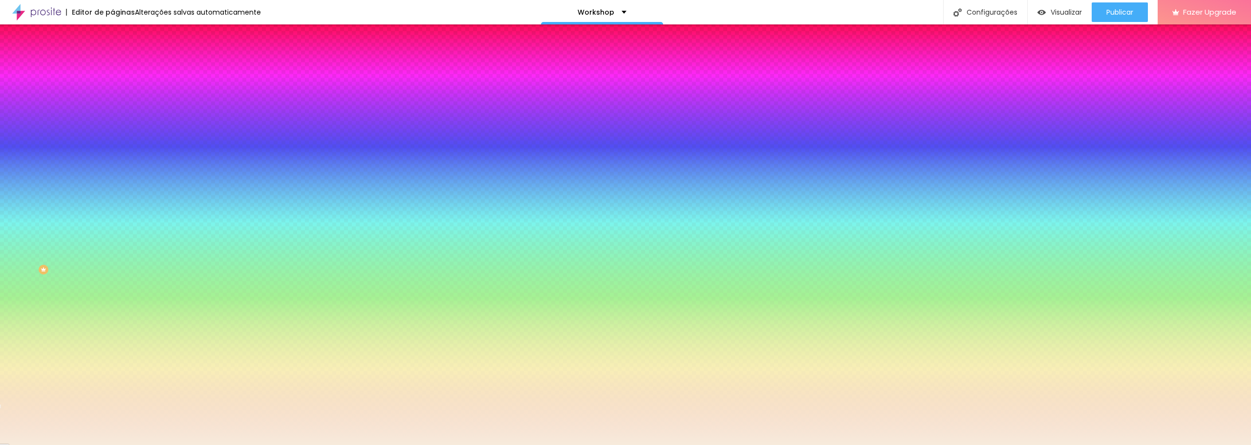
type input "#F7EBDC"
